Goal: Information Seeking & Learning: Learn about a topic

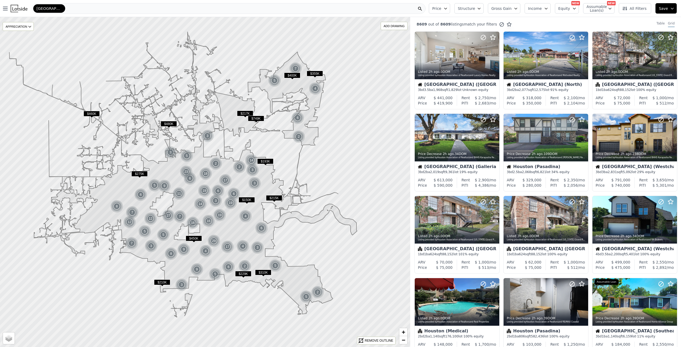
click at [446, 9] on icon "button" at bounding box center [445, 8] width 2 height 1
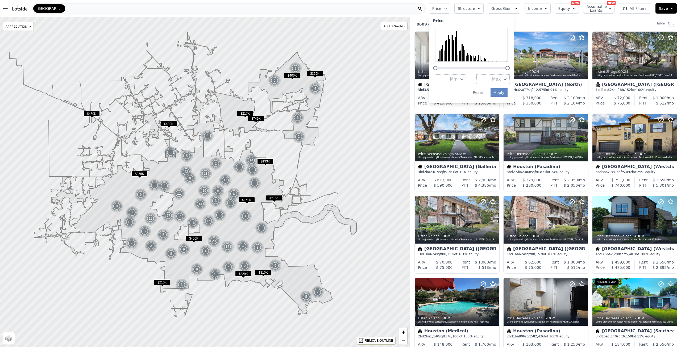
click at [446, 9] on icon "button" at bounding box center [445, 8] width 2 height 1
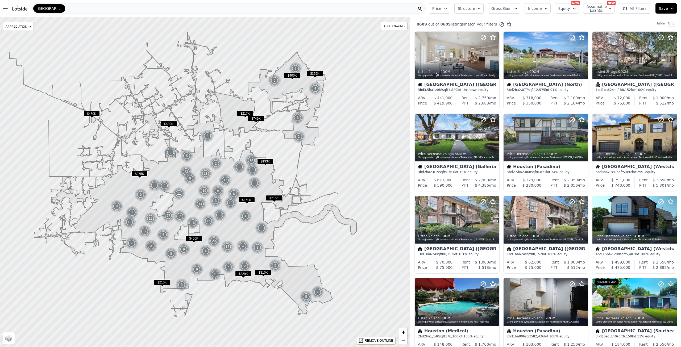
click at [548, 12] on button "Income" at bounding box center [537, 8] width 26 height 10
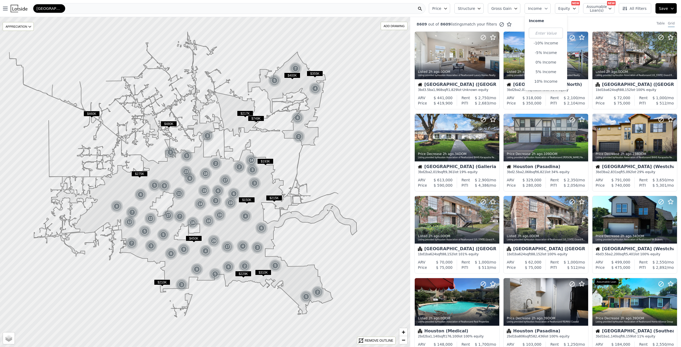
click at [548, 9] on icon "button" at bounding box center [546, 8] width 4 height 4
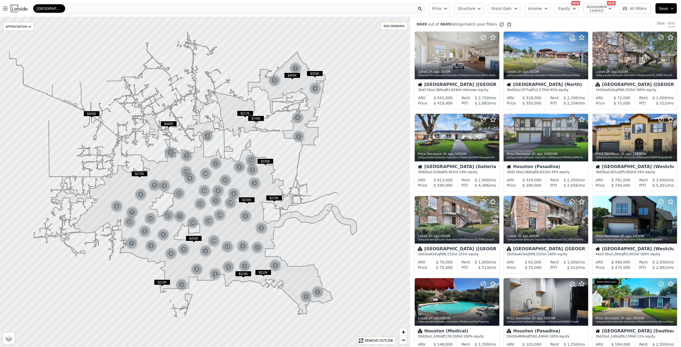
click at [447, 7] on icon "button" at bounding box center [445, 8] width 4 height 4
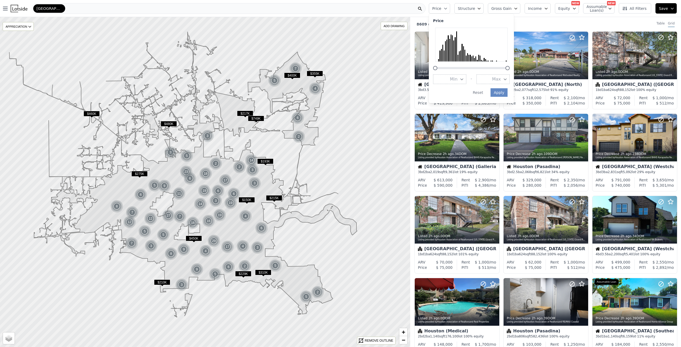
click at [501, 78] on span "Max" at bounding box center [496, 79] width 9 height 6
click at [506, 118] on button "$300K" at bounding box center [492, 118] width 33 height 10
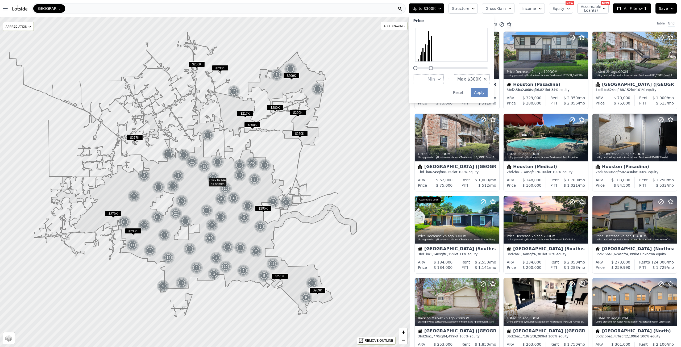
click at [556, 17] on div "3418 out of 8609 listings match your filters Table Grid" at bounding box center [545, 24] width 271 height 14
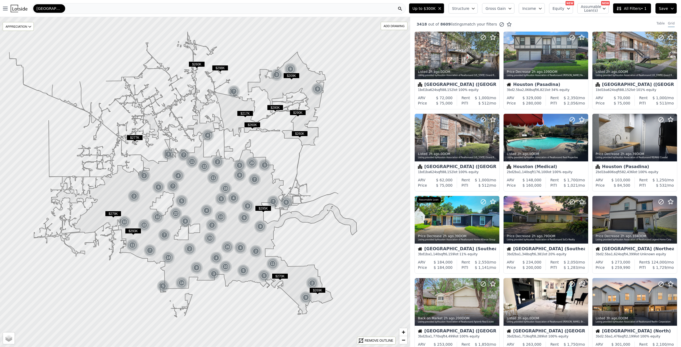
click at [475, 8] on icon "button" at bounding box center [473, 8] width 4 height 4
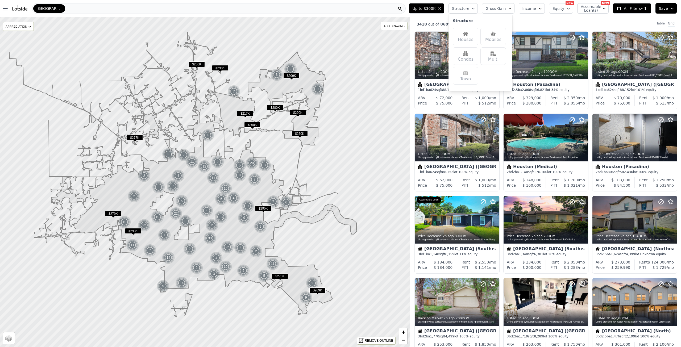
click at [468, 35] on img at bounding box center [465, 33] width 5 height 5
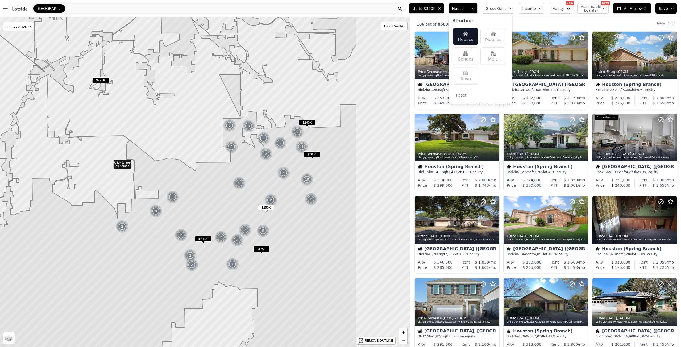
drag, startPoint x: 292, startPoint y: 207, endPoint x: 197, endPoint y: 187, distance: 96.9
click at [197, 187] on icon at bounding box center [109, 162] width 493 height 397
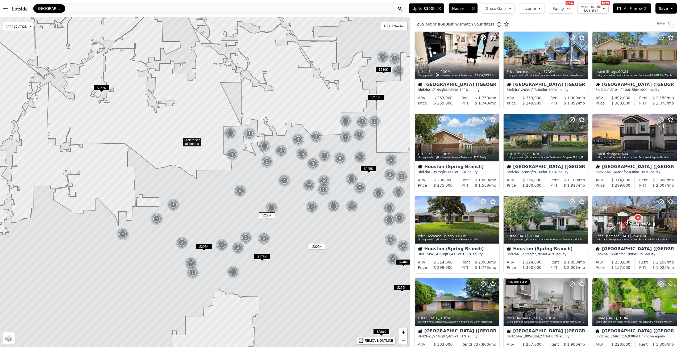
drag, startPoint x: 179, startPoint y: 127, endPoint x: 179, endPoint y: 135, distance: 8.3
click at [495, 219] on icon at bounding box center [495, 219] width 9 height 9
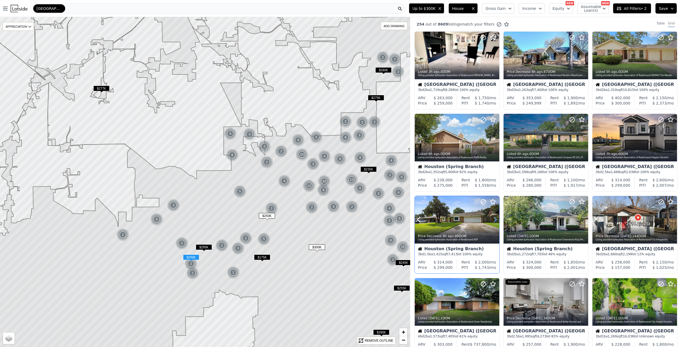
click at [495, 219] on icon at bounding box center [495, 219] width 9 height 9
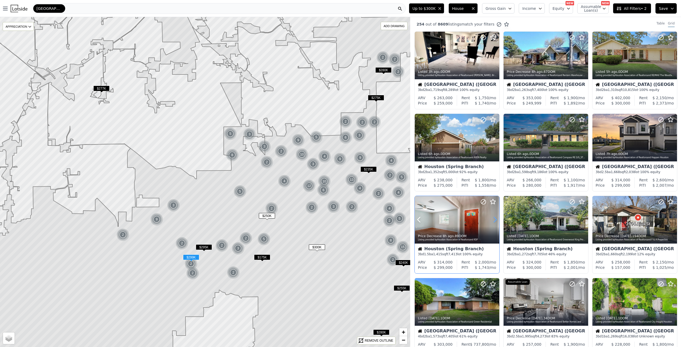
click at [495, 219] on icon at bounding box center [495, 219] width 9 height 9
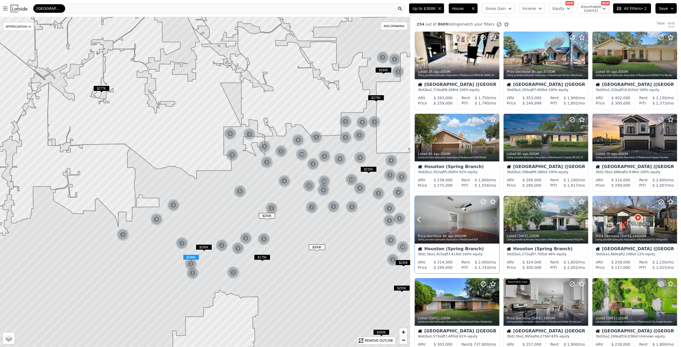
click at [495, 219] on icon at bounding box center [495, 219] width 9 height 9
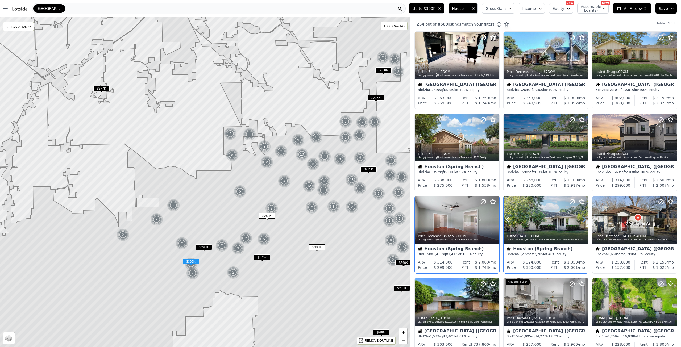
click at [581, 215] on icon at bounding box center [583, 219] width 9 height 9
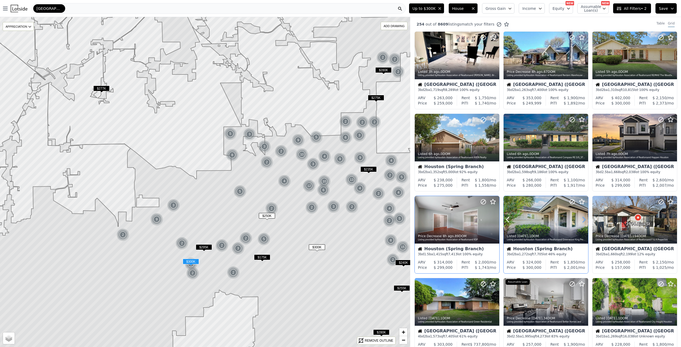
click at [581, 215] on icon at bounding box center [583, 219] width 9 height 9
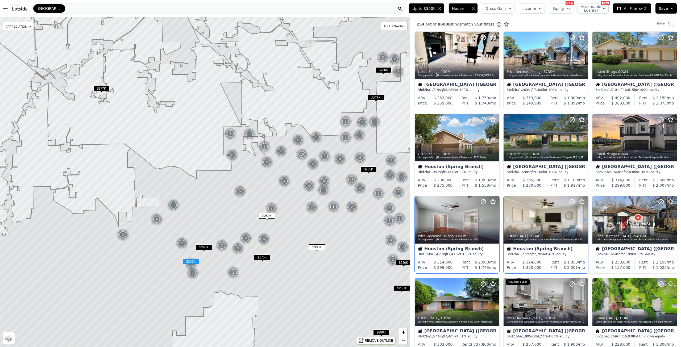
click at [581, 215] on icon at bounding box center [583, 219] width 9 height 9
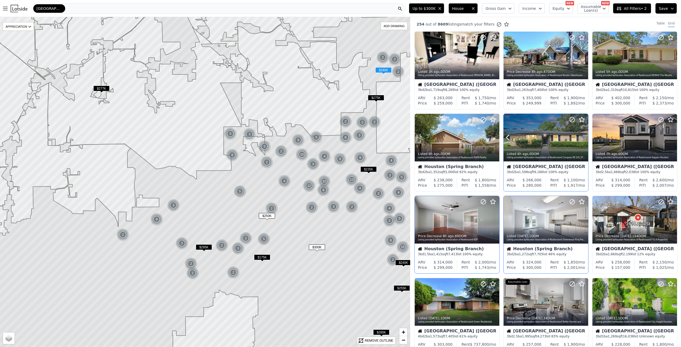
click at [583, 136] on icon at bounding box center [583, 137] width 9 height 9
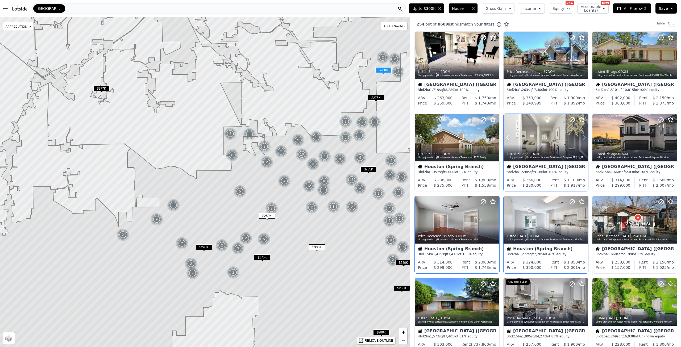
click at [583, 136] on icon at bounding box center [583, 137] width 9 height 9
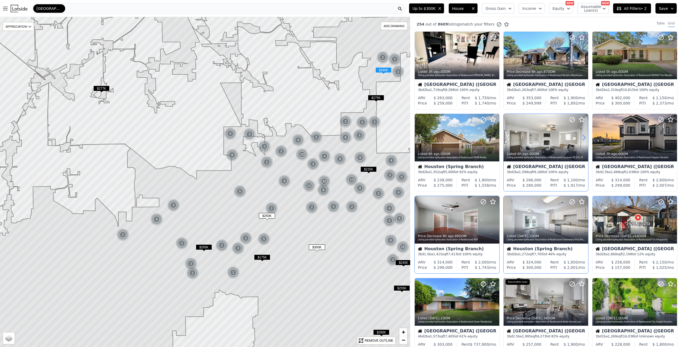
click at [583, 136] on icon at bounding box center [583, 137] width 9 height 9
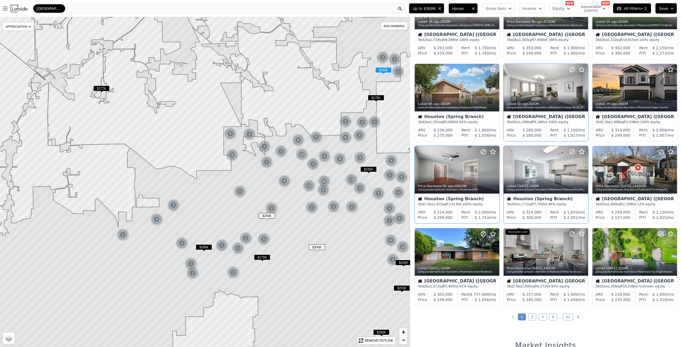
scroll to position [106, 0]
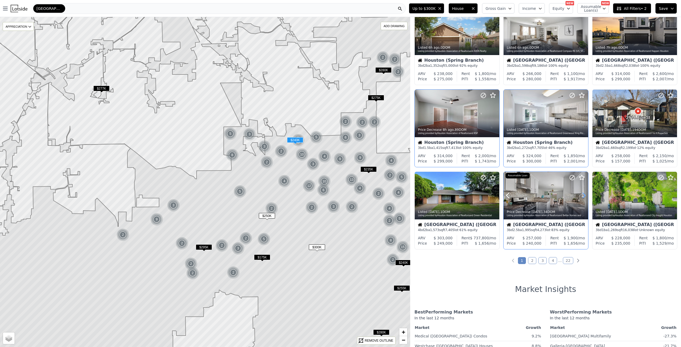
click at [579, 195] on icon at bounding box center [583, 195] width 9 height 9
click at [583, 196] on icon at bounding box center [584, 195] width 2 height 5
click at [581, 194] on icon at bounding box center [583, 195] width 9 height 9
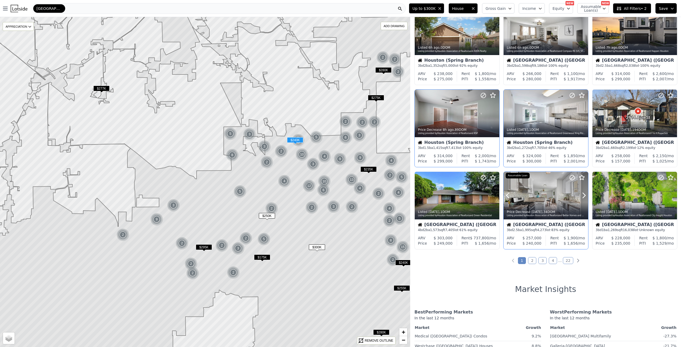
click at [531, 202] on div at bounding box center [545, 207] width 85 height 10
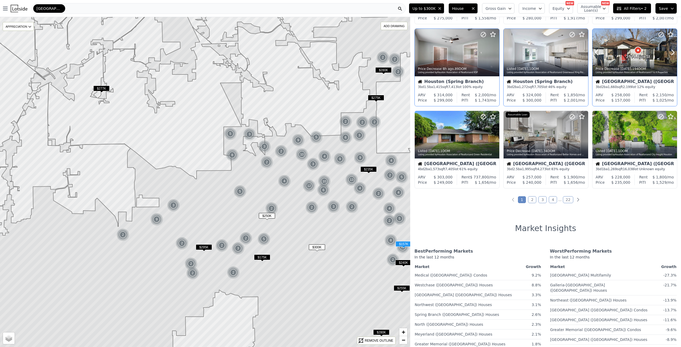
scroll to position [213, 0]
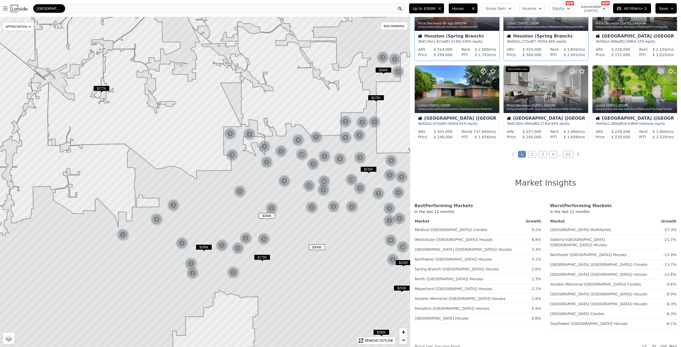
click at [530, 152] on link "2" at bounding box center [532, 154] width 8 height 7
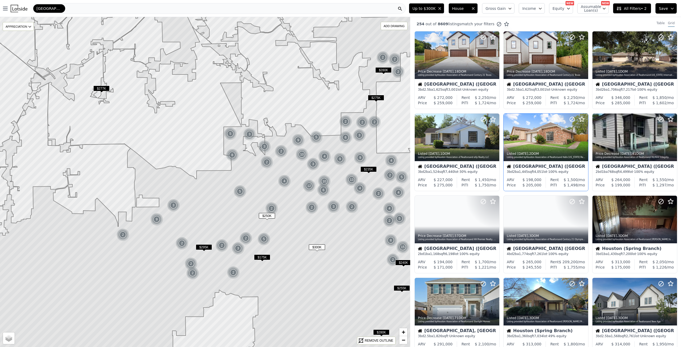
scroll to position [0, 0]
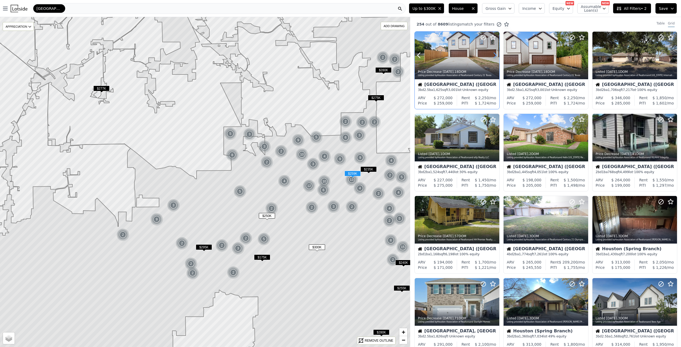
click at [493, 55] on icon at bounding box center [495, 55] width 9 height 9
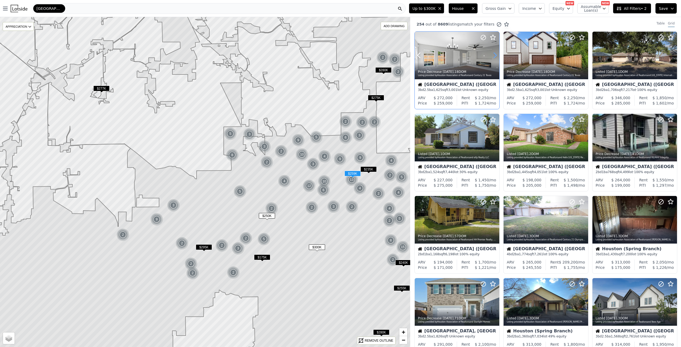
click at [493, 55] on icon at bounding box center [495, 55] width 9 height 9
click at [417, 52] on icon at bounding box center [418, 55] width 9 height 9
click at [495, 53] on icon at bounding box center [495, 55] width 9 height 9
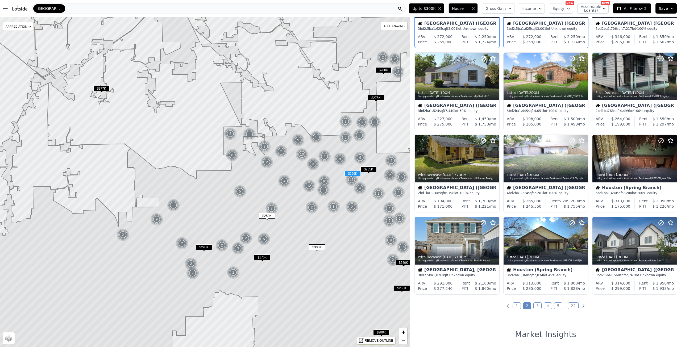
scroll to position [106, 0]
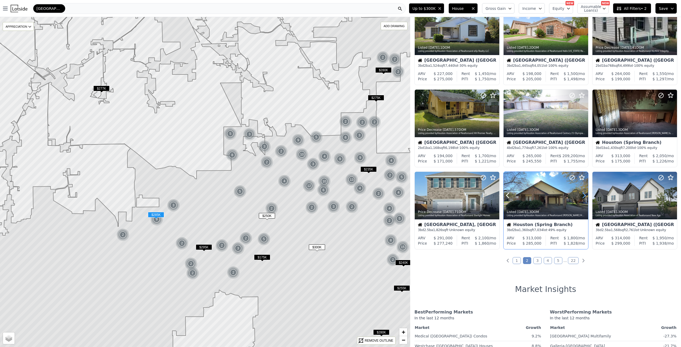
click at [584, 195] on icon at bounding box center [583, 195] width 9 height 9
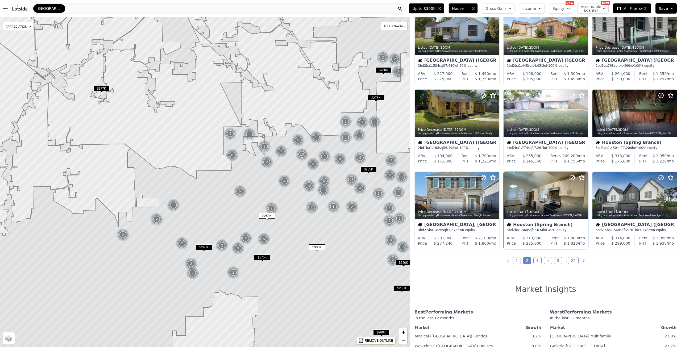
click at [538, 260] on link "3" at bounding box center [537, 260] width 8 height 7
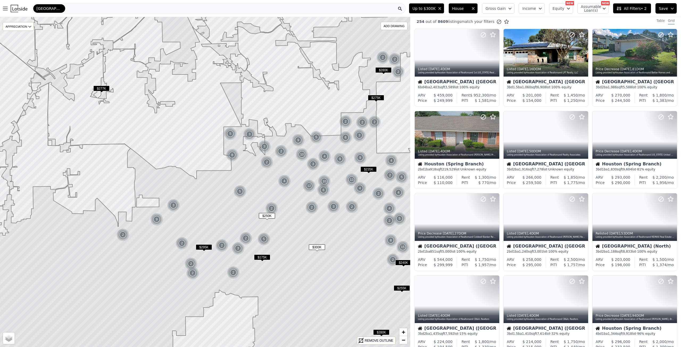
scroll to position [0, 0]
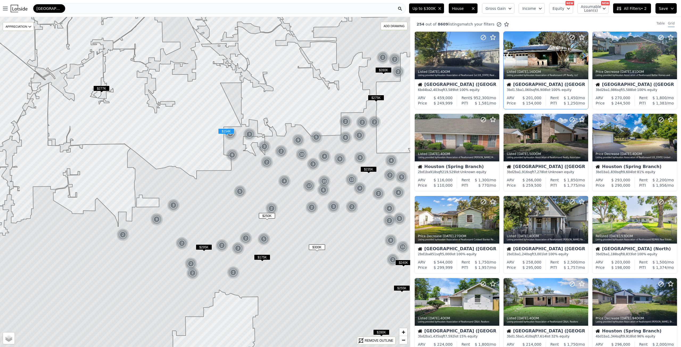
click at [583, 55] on icon at bounding box center [584, 55] width 2 height 5
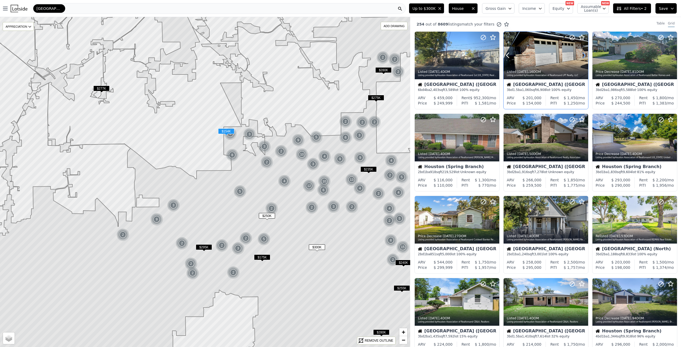
click at [583, 55] on icon at bounding box center [584, 55] width 2 height 5
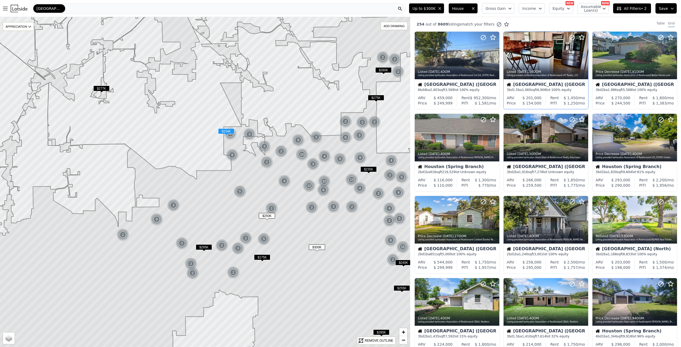
click at [583, 55] on icon at bounding box center [584, 55] width 2 height 5
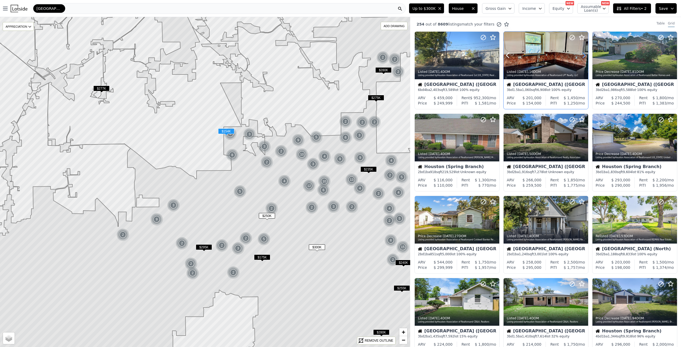
click at [583, 55] on icon at bounding box center [584, 55] width 2 height 5
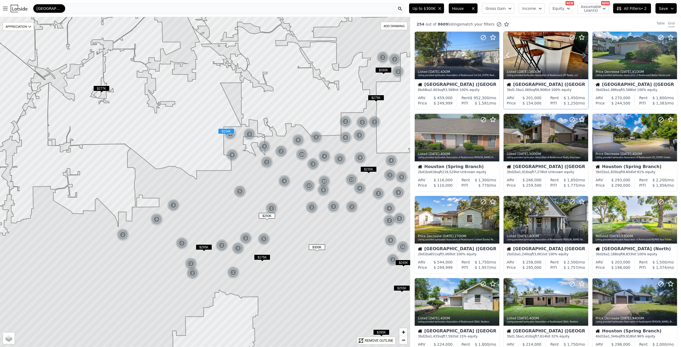
click at [583, 55] on icon at bounding box center [584, 55] width 2 height 5
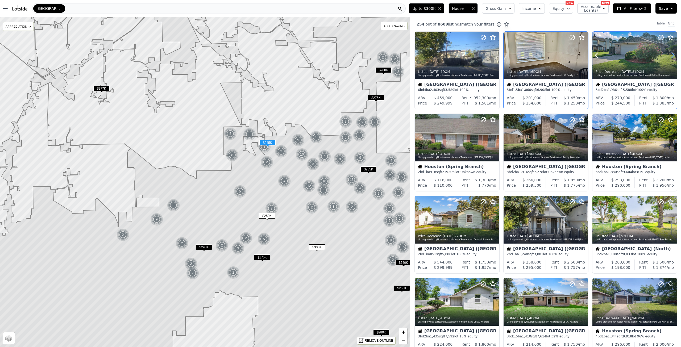
click at [670, 55] on icon at bounding box center [672, 55] width 9 height 9
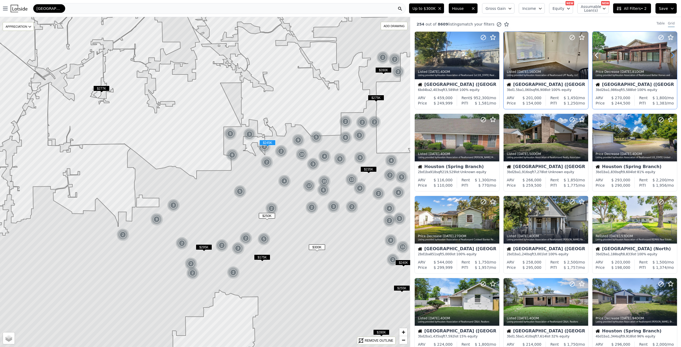
click at [670, 55] on icon at bounding box center [672, 55] width 9 height 9
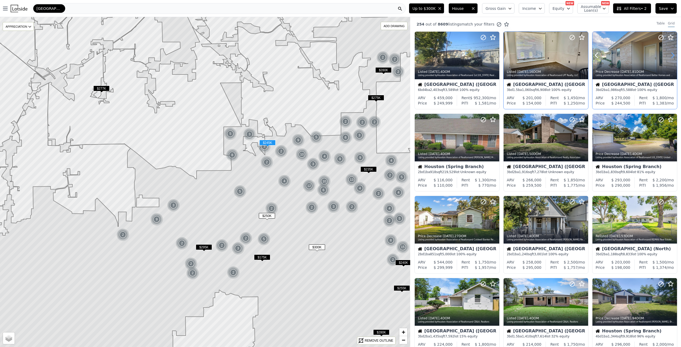
click at [670, 55] on icon at bounding box center [672, 55] width 9 height 9
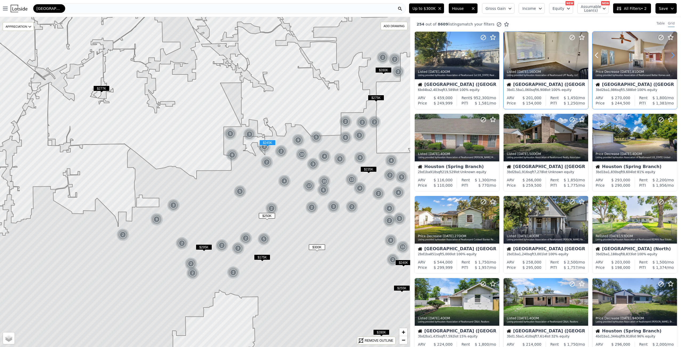
click at [670, 55] on icon at bounding box center [672, 55] width 9 height 9
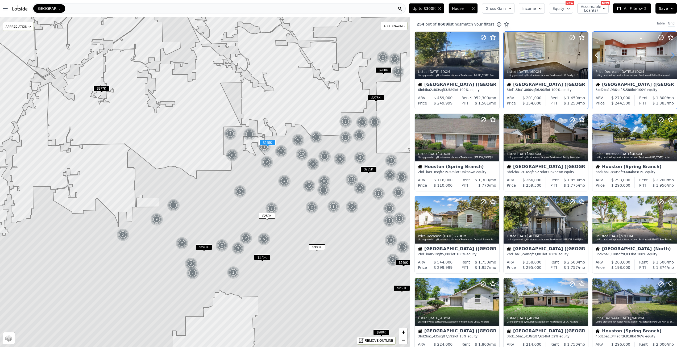
click at [670, 55] on icon at bounding box center [672, 55] width 9 height 9
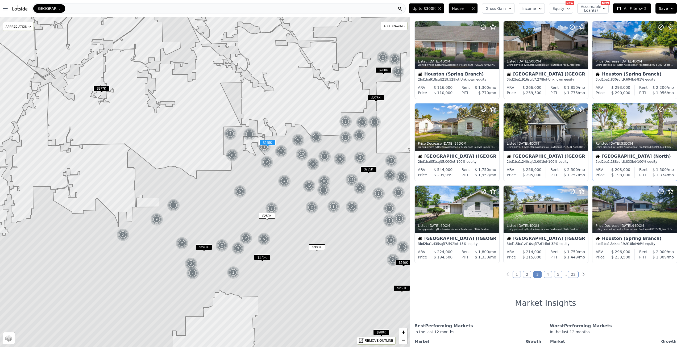
scroll to position [160, 0]
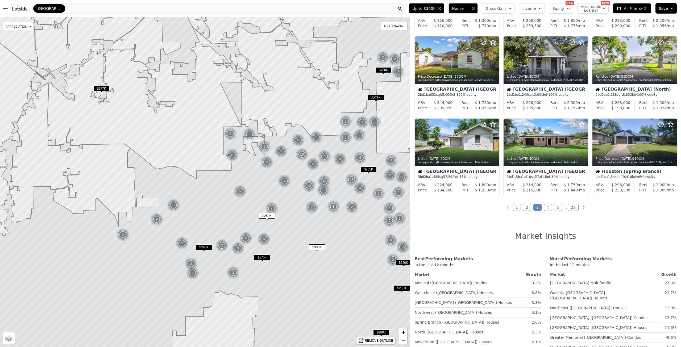
click at [547, 208] on link "4" at bounding box center [547, 207] width 8 height 7
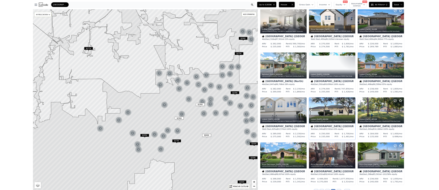
scroll to position [0, 0]
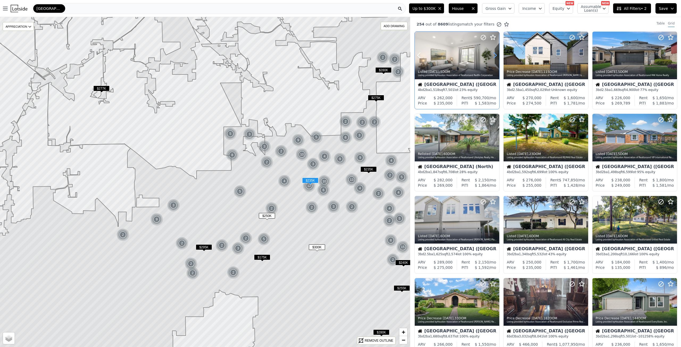
click at [495, 55] on icon at bounding box center [495, 55] width 9 height 9
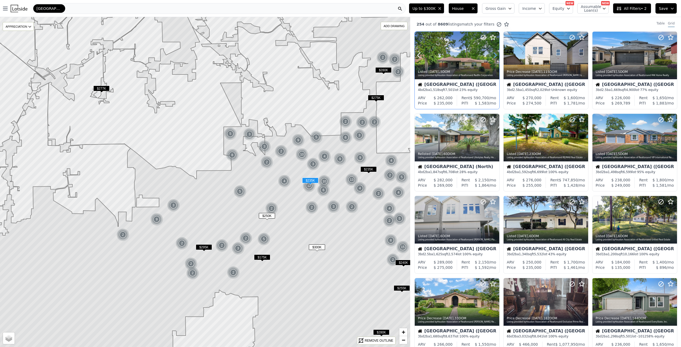
click at [495, 55] on icon at bounding box center [495, 55] width 9 height 9
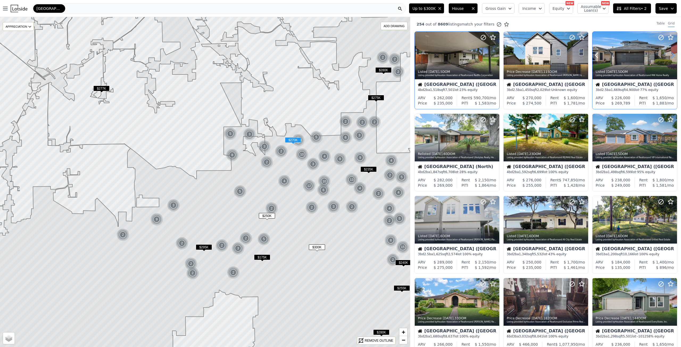
click at [669, 56] on icon at bounding box center [672, 55] width 9 height 9
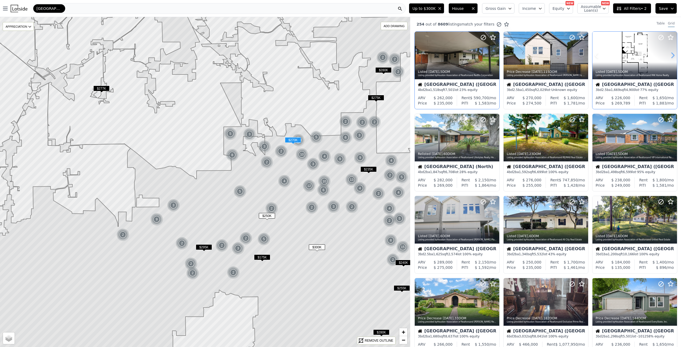
click at [669, 54] on icon at bounding box center [672, 55] width 9 height 9
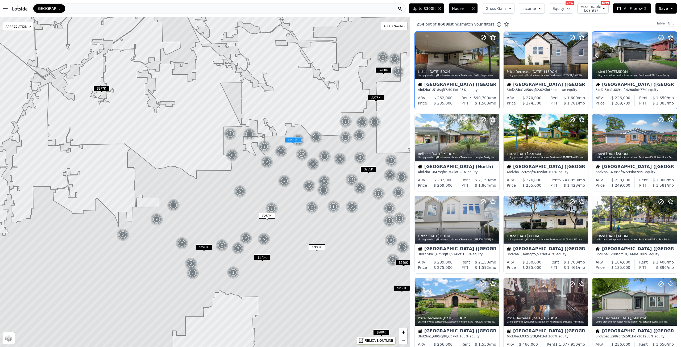
click at [669, 54] on icon at bounding box center [672, 55] width 9 height 9
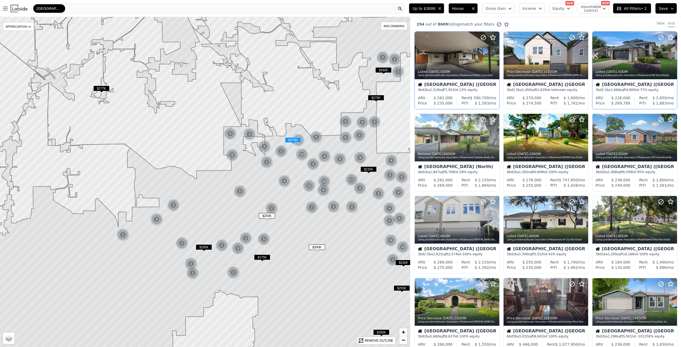
click at [669, 54] on icon at bounding box center [672, 55] width 9 height 9
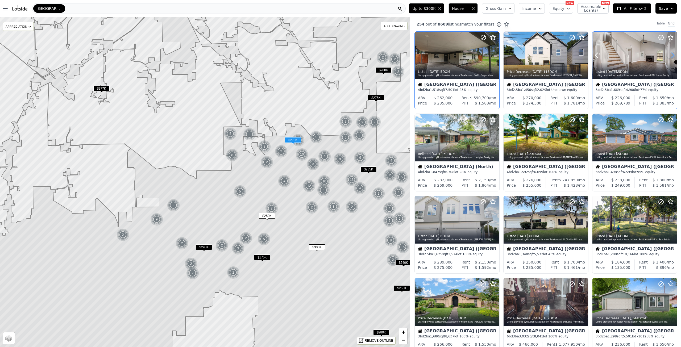
click at [669, 54] on icon at bounding box center [672, 55] width 9 height 9
click at [595, 55] on icon at bounding box center [596, 55] width 2 height 5
click at [669, 54] on icon at bounding box center [672, 55] width 9 height 9
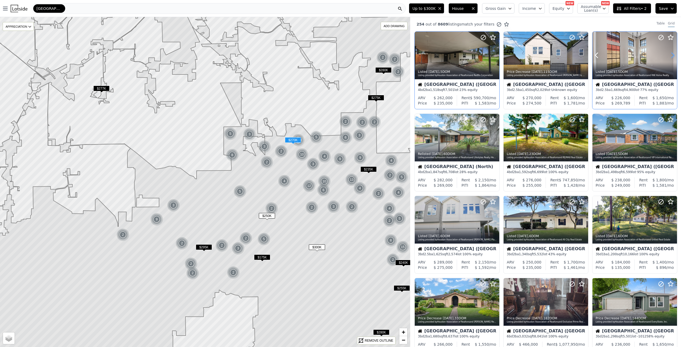
click at [669, 54] on icon at bounding box center [672, 55] width 9 height 9
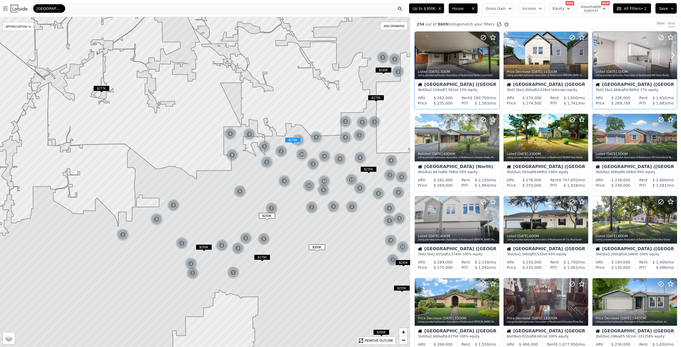
click at [645, 55] on div at bounding box center [660, 49] width 34 height 34
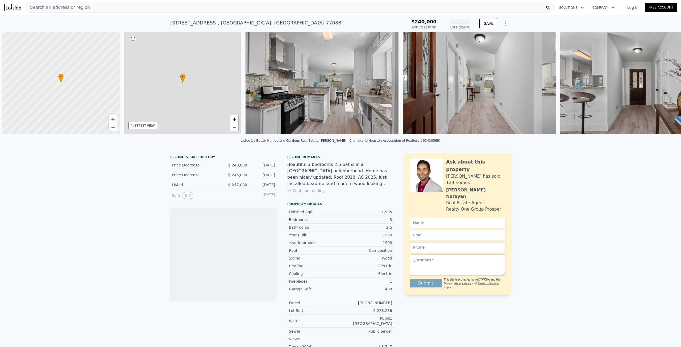
scroll to position [0, 2]
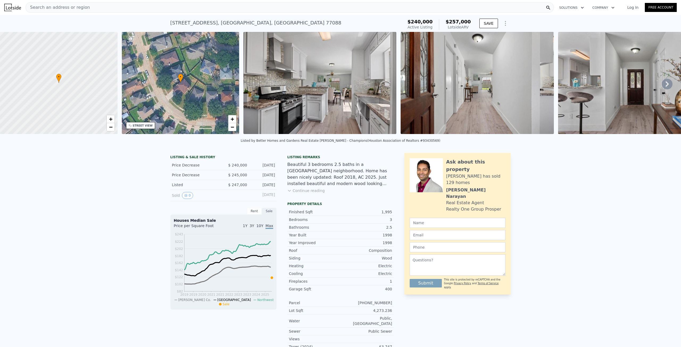
click at [111, 226] on div "LISTING & SALE HISTORY Price Decrease $ 240,000 Oct 13, 2025 Price Decrease $ 2…" at bounding box center [340, 275] width 681 height 253
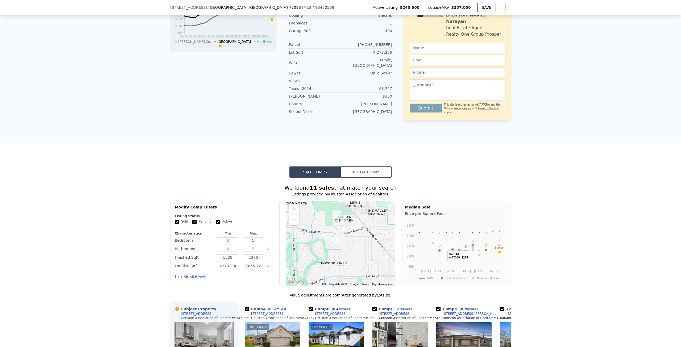
scroll to position [264, 0]
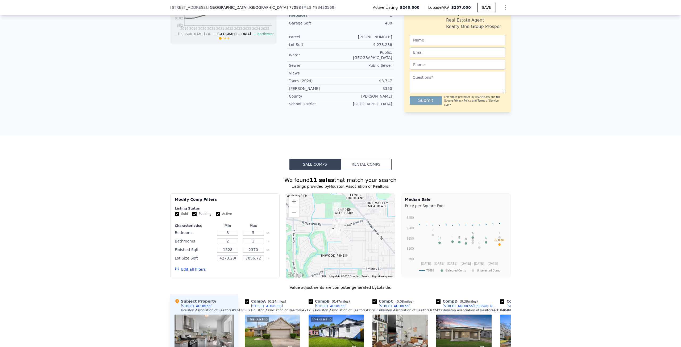
click at [550, 233] on div "We found 11 sales that match your search Listings provided by Houston Associati…" at bounding box center [340, 326] width 681 height 313
click at [146, 166] on div "Sale Comps Rental Comps We found 11 sales that match your search Listings provi…" at bounding box center [340, 320] width 681 height 371
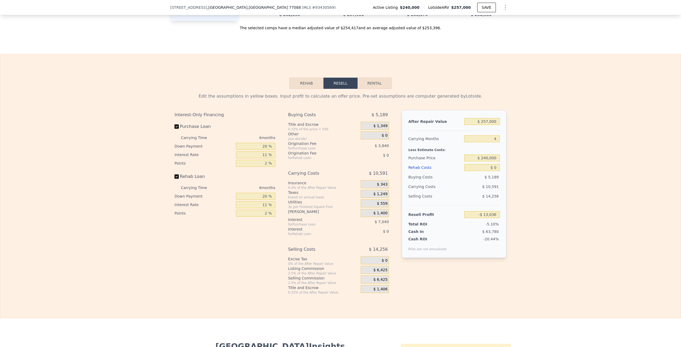
scroll to position [636, 0]
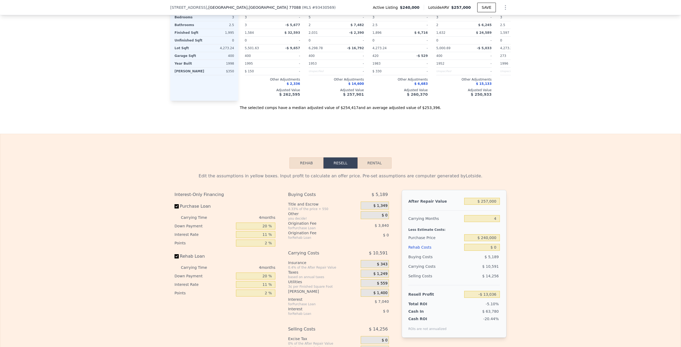
click at [115, 190] on div "Edit the assumptions in yellow boxes. Input profit to calculate an offer price.…" at bounding box center [340, 272] width 680 height 206
click at [377, 169] on button "Rental" at bounding box center [374, 162] width 34 height 11
select select "30"
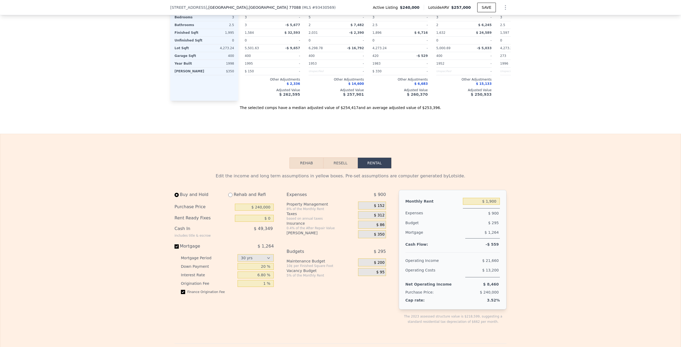
click at [119, 161] on div "Rehab Resell Rental Edit the income and long term assumptions in yellow boxes. …" at bounding box center [340, 344] width 681 height 420
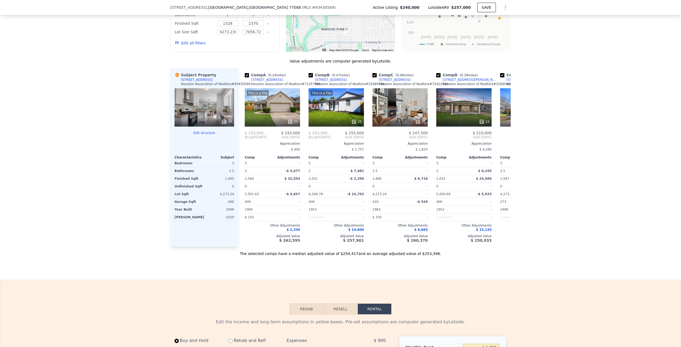
drag, startPoint x: 126, startPoint y: 287, endPoint x: 129, endPoint y: 237, distance: 50.0
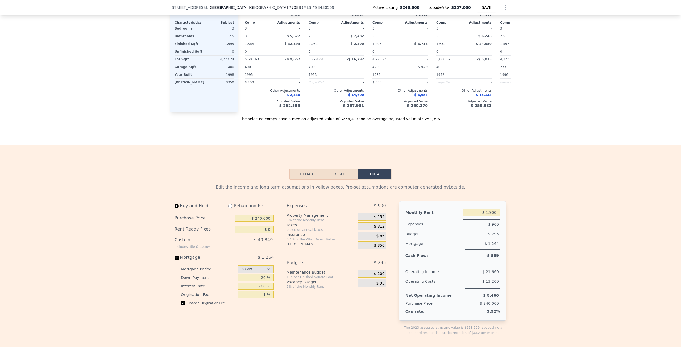
scroll to position [626, 0]
click at [339, 179] on button "Resell" at bounding box center [340, 172] width 34 height 11
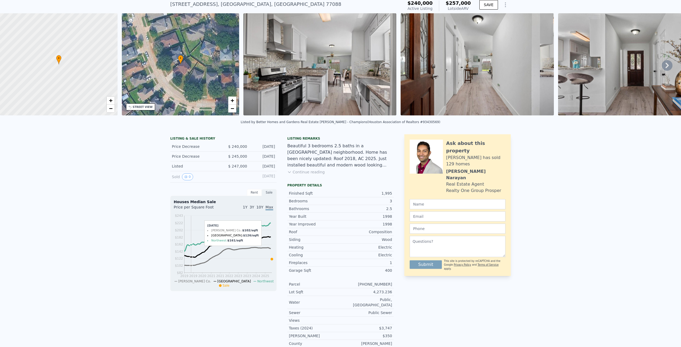
scroll to position [16, 0]
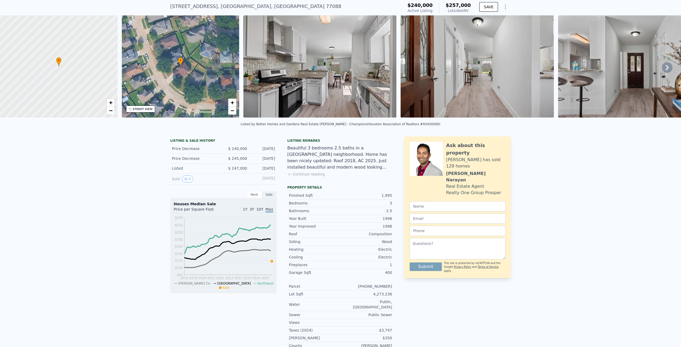
click at [42, 209] on div "LISTING & SALE HISTORY Price Decrease $ 240,000 Oct 13, 2025 Price Decrease $ 2…" at bounding box center [340, 258] width 681 height 253
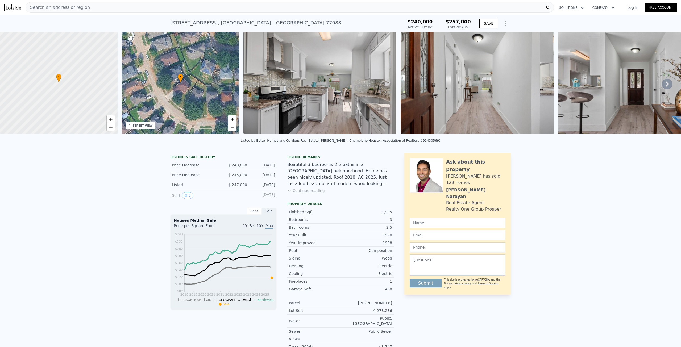
click at [581, 183] on div "LISTING & SALE HISTORY Price Decrease $ 240,000 Oct 13, 2025 Price Decrease $ 2…" at bounding box center [340, 275] width 681 height 253
click at [99, 208] on div "LISTING & SALE HISTORY Price Decrease $ 240,000 Oct 13, 2025 Price Decrease $ 2…" at bounding box center [340, 275] width 681 height 253
click at [108, 182] on div "LISTING & SALE HISTORY Price Decrease $ 240,000 Oct 13, 2025 Price Decrease $ 2…" at bounding box center [340, 275] width 681 height 253
drag, startPoint x: 169, startPoint y: 23, endPoint x: 242, endPoint y: 23, distance: 73.4
click at [254, 22] on div "8702 Cold Lake Dr , Houston , TX 77088 Active at $240k (~ARV $257k ) $240,000 A…" at bounding box center [340, 23] width 681 height 17
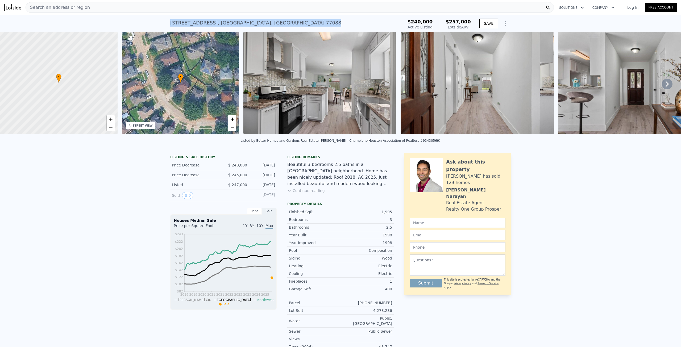
copy div "8702 Cold Lake Dr , Houston , TX 77088"
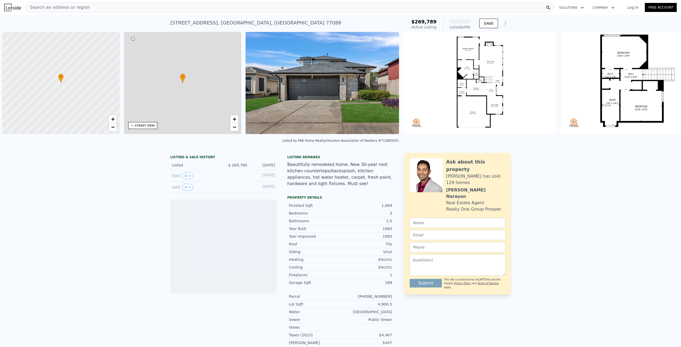
scroll to position [0, 2]
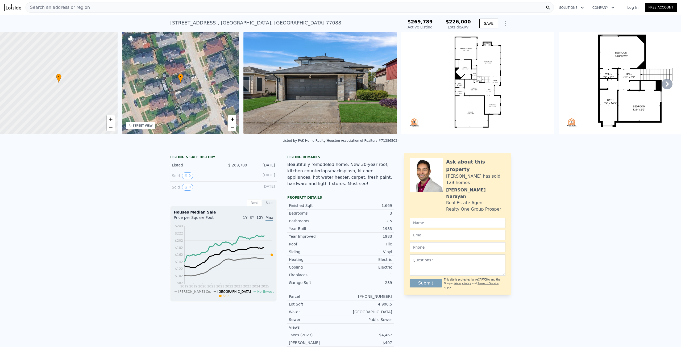
click at [60, 88] on div at bounding box center [58, 83] width 141 height 123
click at [112, 118] on span "+" at bounding box center [110, 119] width 3 height 7
click at [111, 120] on span "+" at bounding box center [110, 119] width 3 height 7
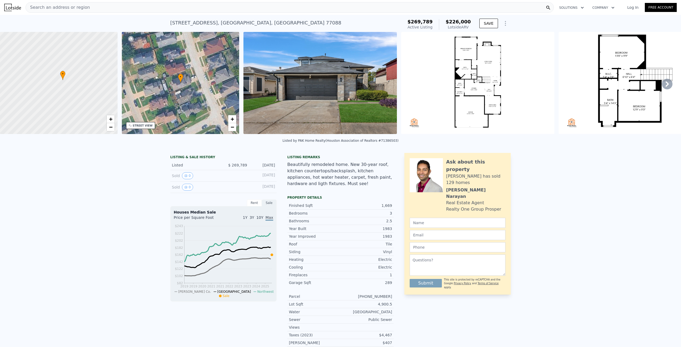
drag, startPoint x: 76, startPoint y: 70, endPoint x: 80, endPoint y: 67, distance: 4.9
click at [80, 67] on div at bounding box center [58, 83] width 141 height 123
click at [661, 85] on icon at bounding box center [666, 84] width 11 height 11
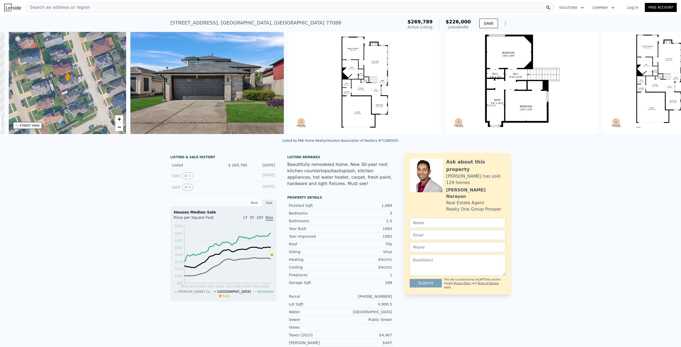
scroll to position [0, 124]
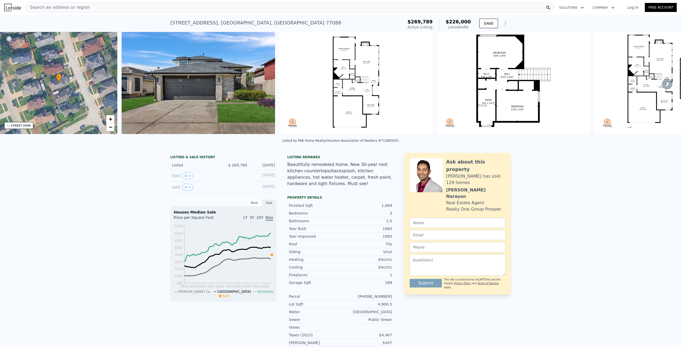
click at [663, 106] on img at bounding box center [670, 83] width 153 height 102
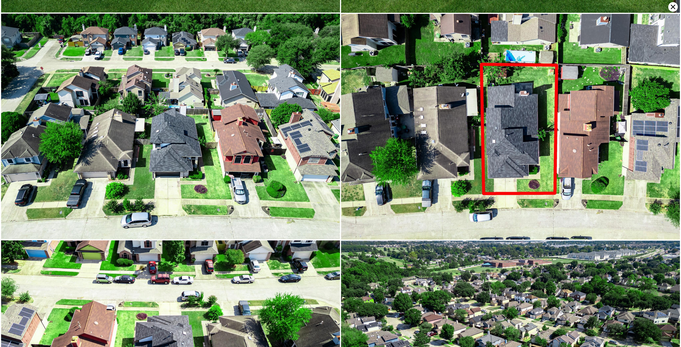
scroll to position [3157, 0]
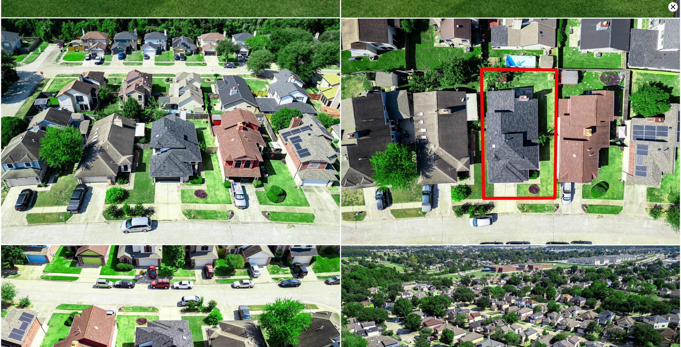
drag, startPoint x: 358, startPoint y: 322, endPoint x: 380, endPoint y: 359, distance: 43.6
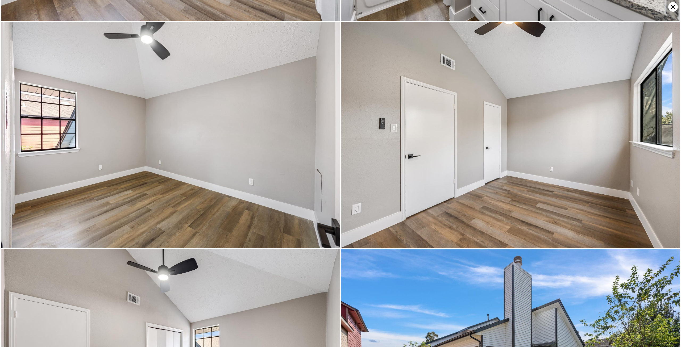
scroll to position [0, 0]
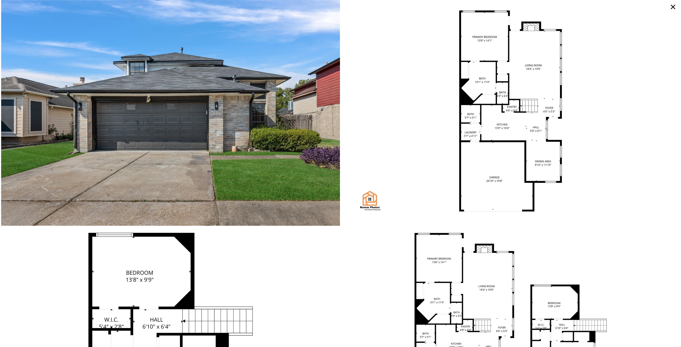
drag, startPoint x: 468, startPoint y: 285, endPoint x: 425, endPoint y: 67, distance: 221.9
